Goal: Task Accomplishment & Management: Manage account settings

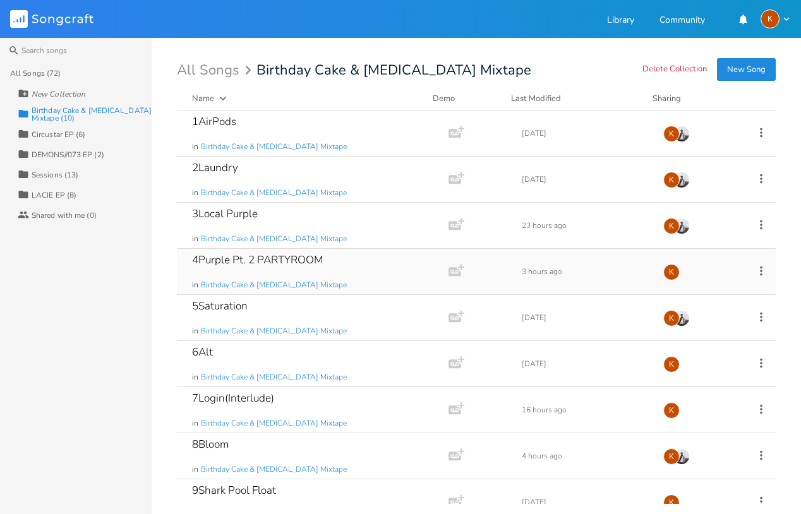
click at [760, 267] on icon at bounding box center [761, 270] width 3 height 9
click at [702, 291] on li "Edit Rename" at bounding box center [702, 290] width 101 height 21
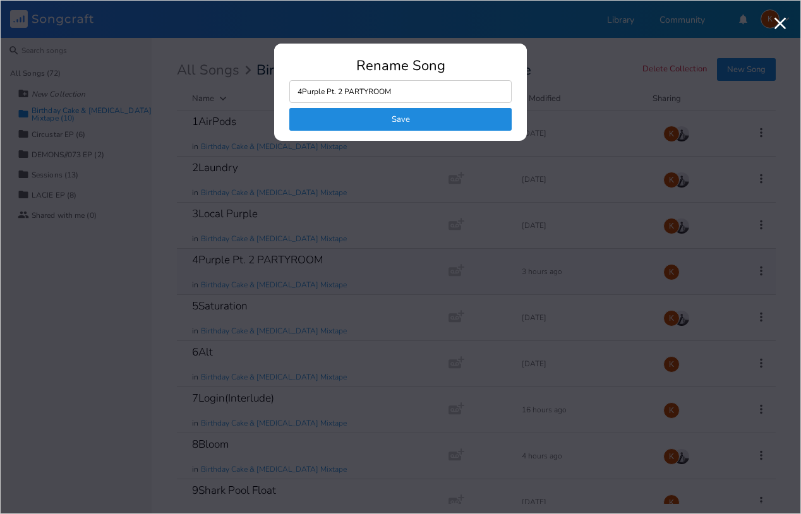
click at [423, 87] on input "4Purple Pt. 2 PARTYROOM" at bounding box center [400, 91] width 222 height 23
type input "4Purple II"
click button "Save" at bounding box center [400, 119] width 222 height 23
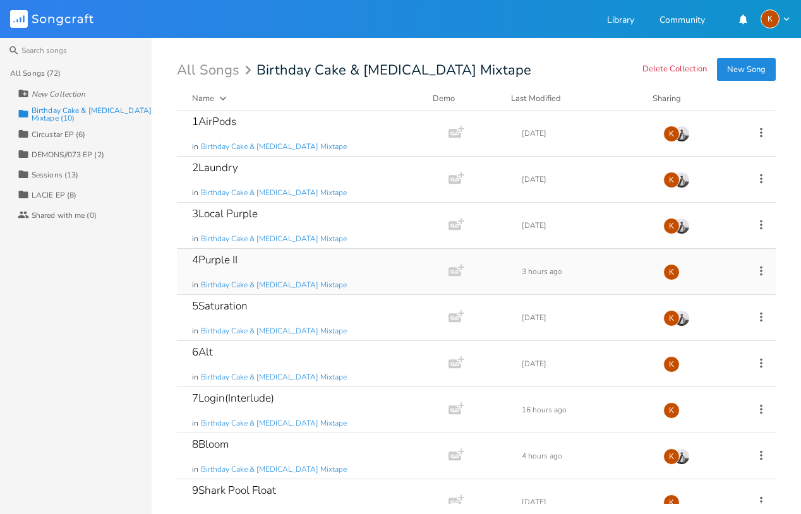
click at [754, 266] on icon at bounding box center [761, 271] width 14 height 14
click at [699, 287] on li "Edit Rename" at bounding box center [702, 290] width 101 height 21
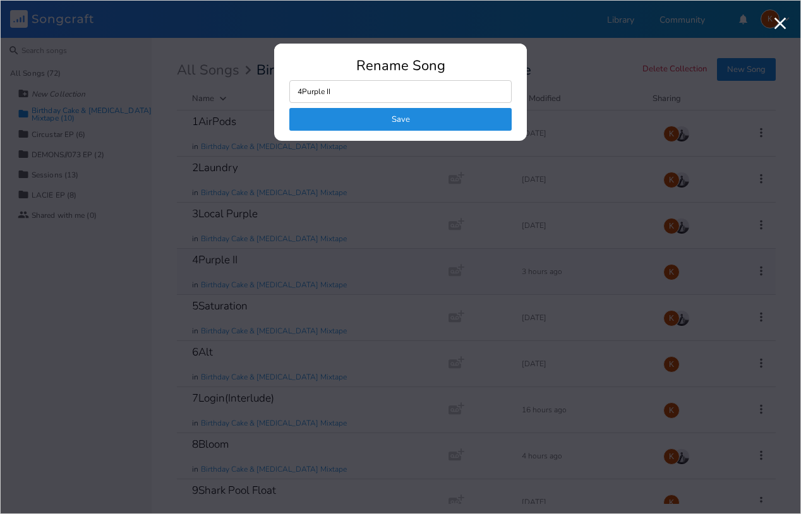
click at [350, 97] on input "4Purple II" at bounding box center [400, 91] width 222 height 23
type input "4Purple Pt.2"
click button "Save" at bounding box center [400, 119] width 222 height 23
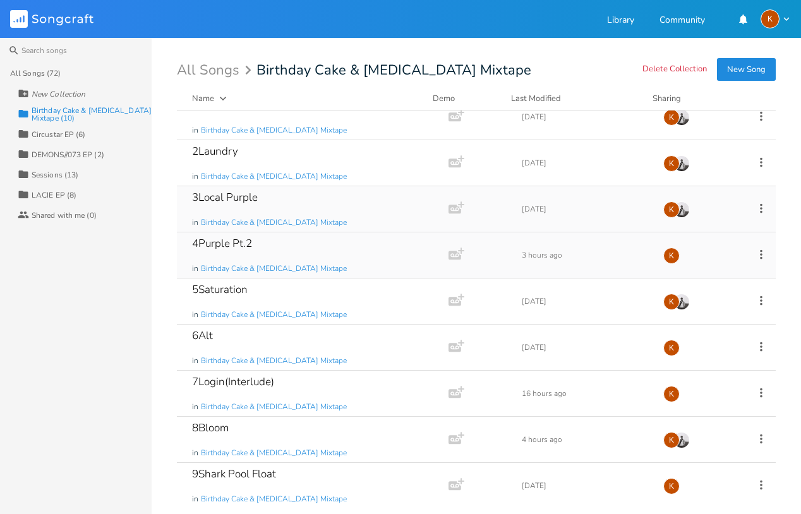
scroll to position [68, 0]
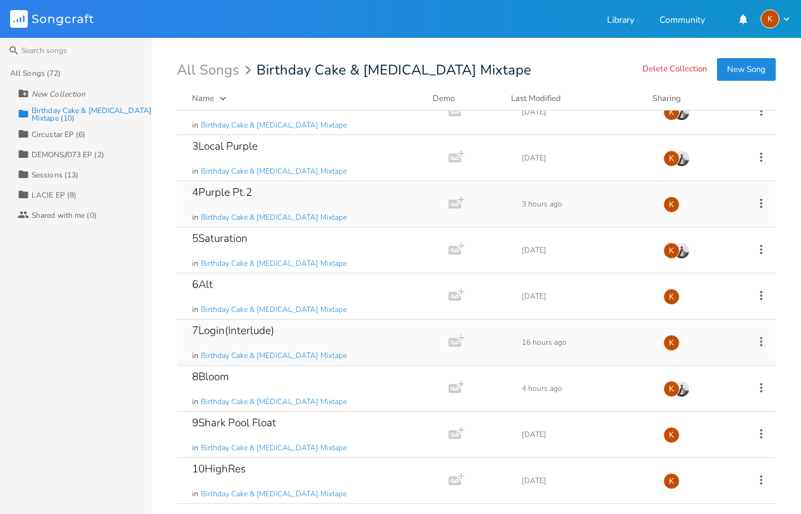
click at [755, 339] on icon at bounding box center [761, 342] width 14 height 14
click at [721, 354] on li "Edit Rename" at bounding box center [702, 360] width 101 height 21
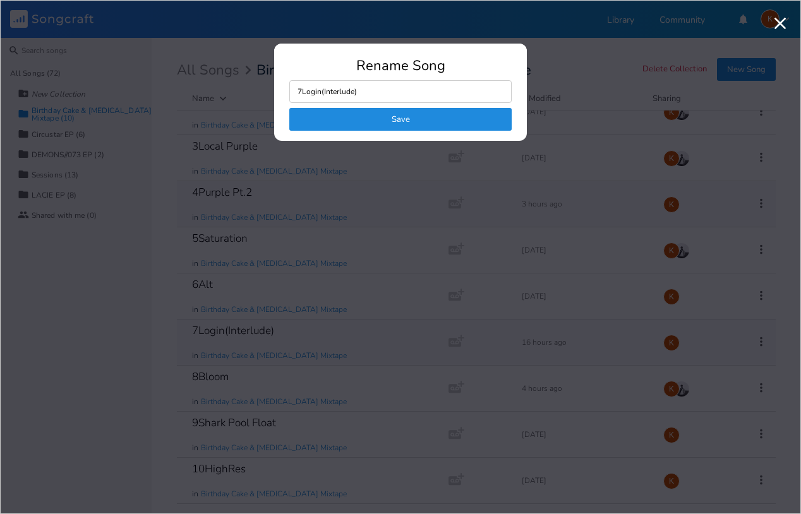
click at [398, 92] on input "7Login(Interlude)" at bounding box center [400, 91] width 222 height 23
type input "7Login:"
click button "Save" at bounding box center [400, 119] width 222 height 23
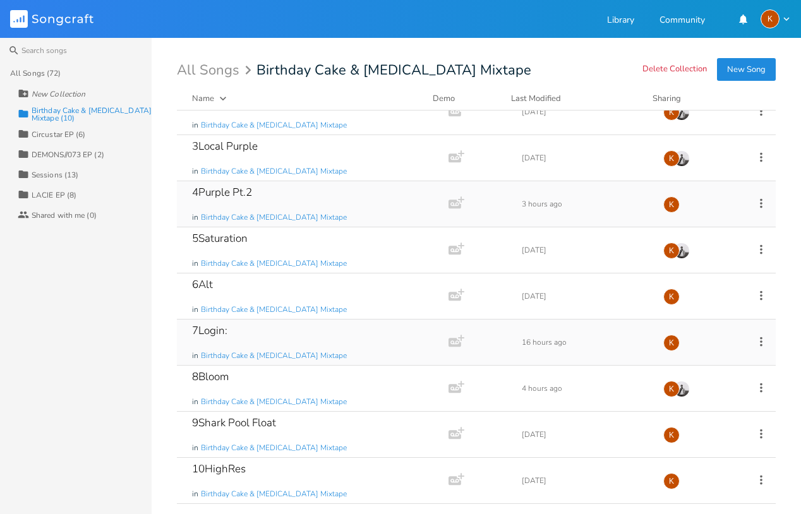
click at [755, 340] on icon at bounding box center [761, 342] width 14 height 14
click at [707, 355] on li "Edit Rename" at bounding box center [702, 360] width 101 height 21
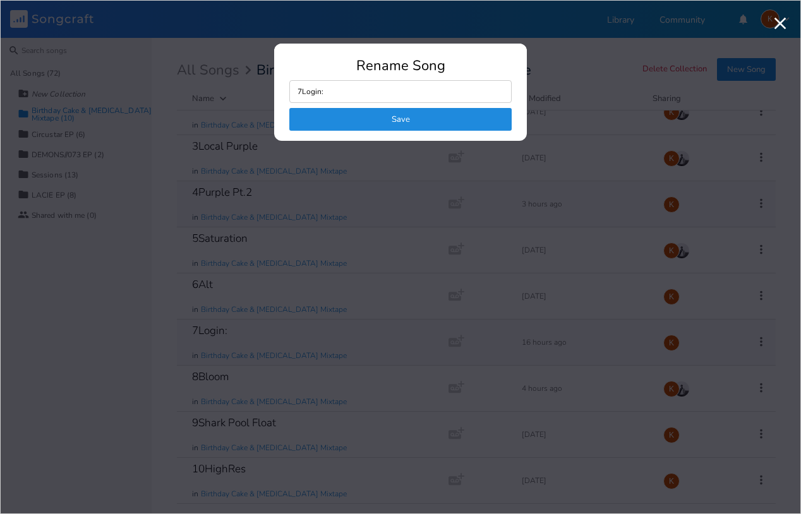
click at [405, 90] on input "7Login:" at bounding box center [400, 91] width 222 height 23
type input "7Login"
click at [416, 114] on button "Save" at bounding box center [400, 119] width 222 height 23
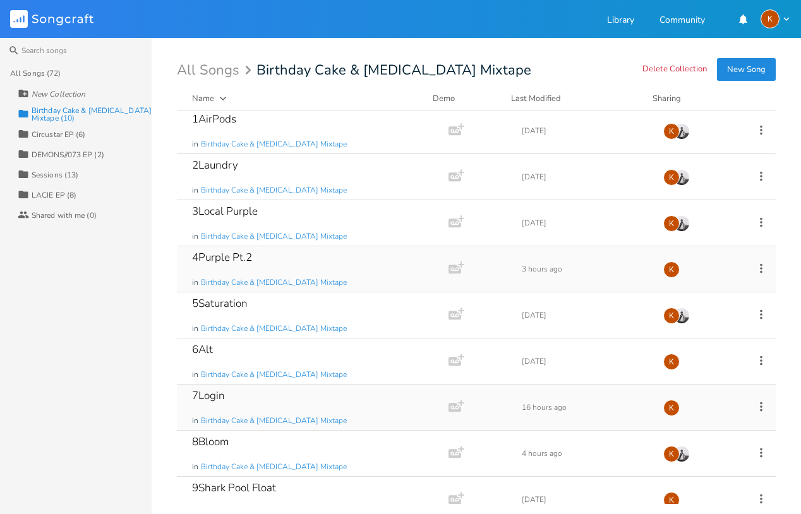
scroll to position [0, 0]
